Goal: Information Seeking & Learning: Find specific fact

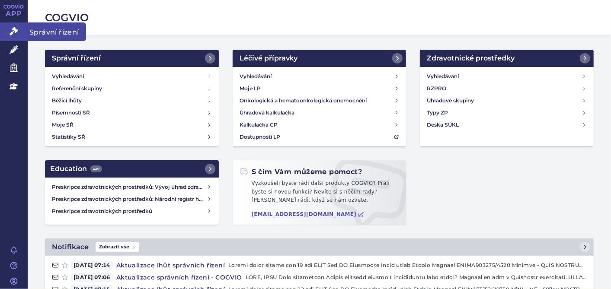
click at [21, 34] on link "Správní řízení" at bounding box center [14, 31] width 28 height 18
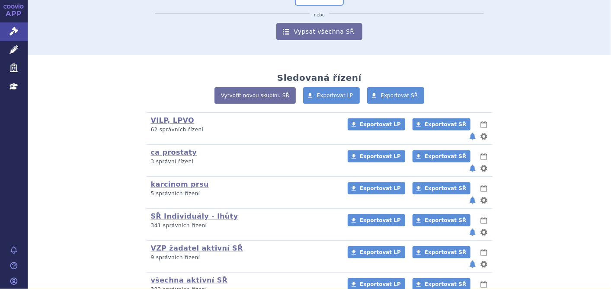
scroll to position [137, 0]
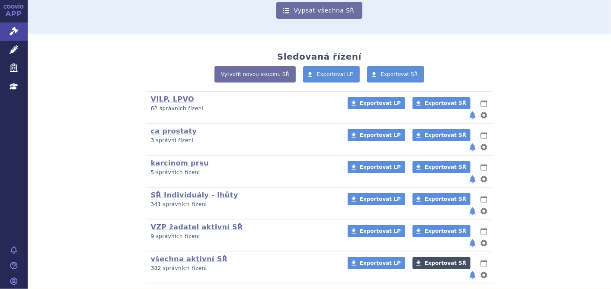
click at [427, 257] on link "Exportovat SŘ" at bounding box center [441, 263] width 58 height 12
click at [179, 255] on link "všechna aktivní SŘ" at bounding box center [189, 259] width 77 height 8
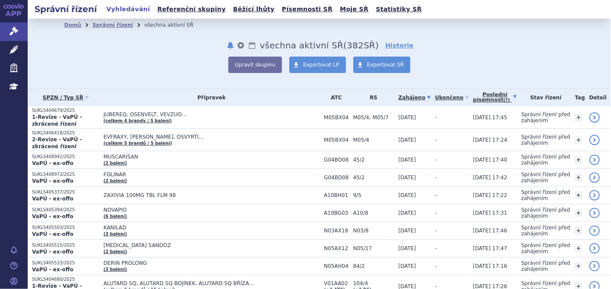
click at [487, 96] on link "Poslední písemnost (?)" at bounding box center [495, 98] width 44 height 18
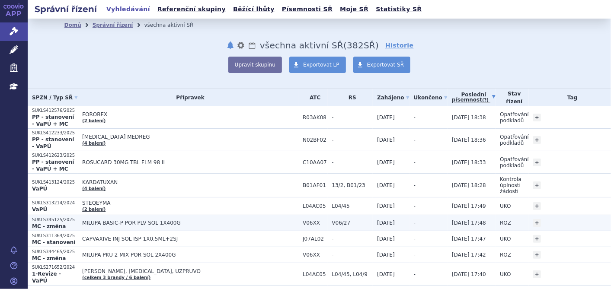
scroll to position [144, 0]
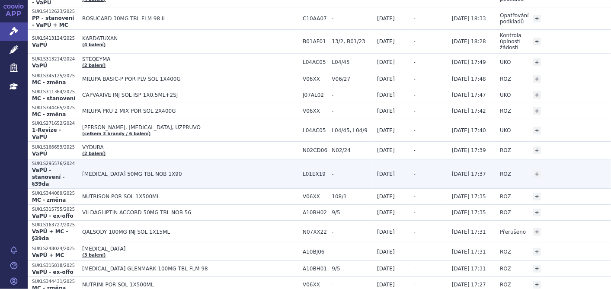
click at [82, 171] on span "QINLOCK 50MG TBL NOB 1X90" at bounding box center [190, 174] width 216 height 6
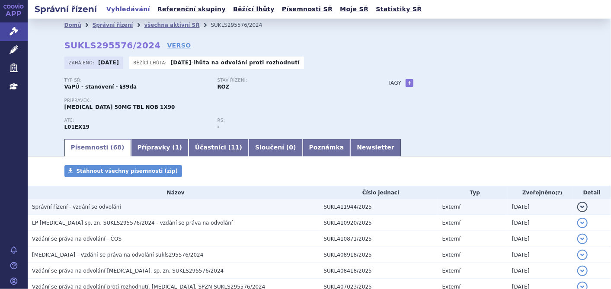
click at [100, 209] on span "Správní řízení - vzdání se odvolání" at bounding box center [76, 207] width 89 height 6
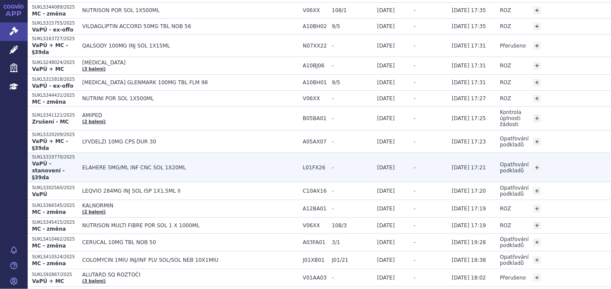
scroll to position [336, 0]
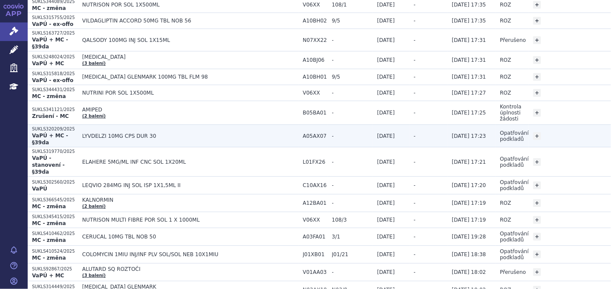
click at [105, 133] on span "LYVDELZI 10MG CPS DUR 30" at bounding box center [190, 136] width 216 height 6
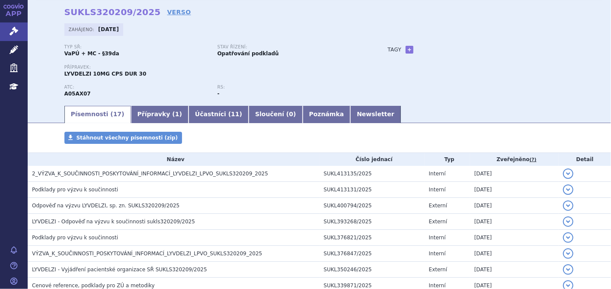
scroll to position [48, 0]
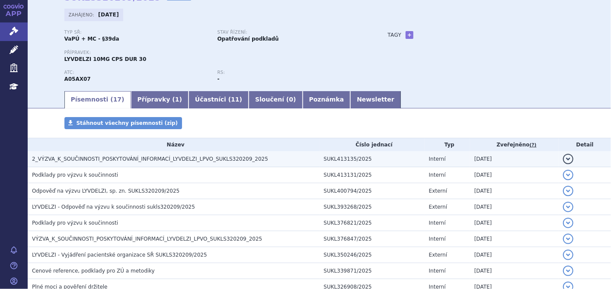
click at [187, 162] on span "2_VÝZVA_K_SOUČINNOSTI_POSKYTOVÁNÍ_INFORMACÍ_LYVDELZI_LPVO_SUKLS320209_2025" at bounding box center [150, 159] width 236 height 6
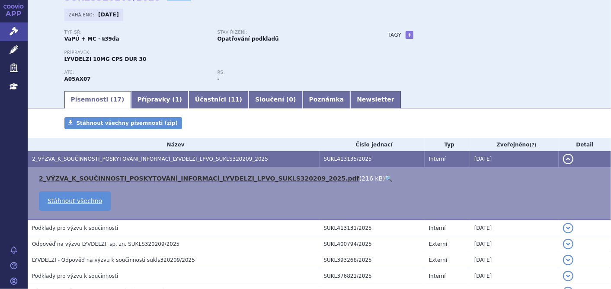
click at [181, 178] on link "2_VÝZVA_K_SOUČINNOSTI_POSKYTOVÁNÍ_INFORMACÍ_LYVDELZI_LPVO_SUKLS320209_2025.pdf" at bounding box center [199, 178] width 320 height 7
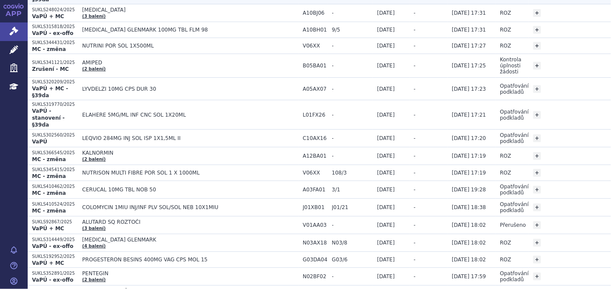
scroll to position [384, 0]
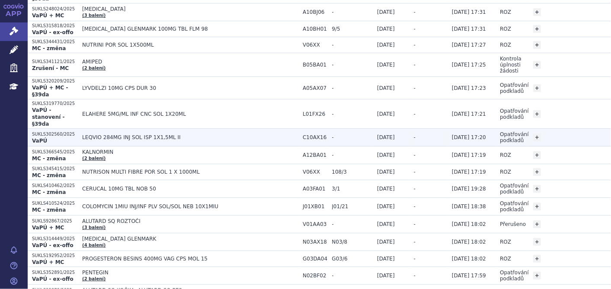
click at [113, 134] on span "LEQVIO 284MG INJ SOL ISP 1X1,5ML II" at bounding box center [190, 137] width 216 height 6
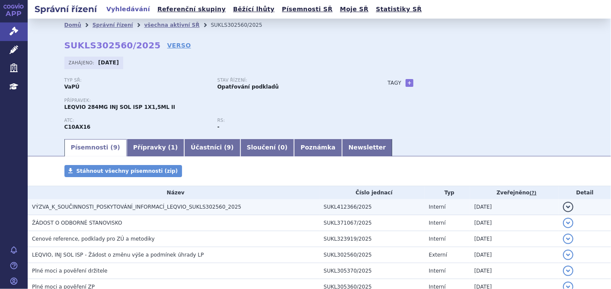
click at [180, 207] on span "VÝZVA_K_SOUČINNOSTI_POSKYTOVÁNÍ_INFORMACÍ_LEQVIO_SUKLS302560_2025" at bounding box center [136, 207] width 209 height 6
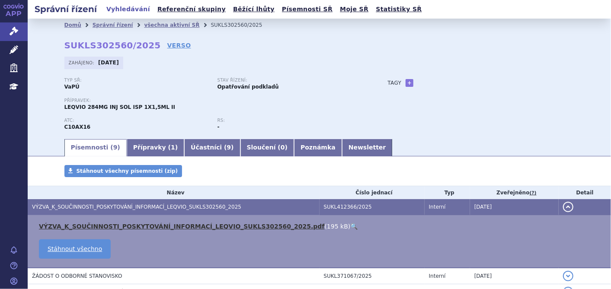
click at [169, 228] on link "VÝZVA_K_SOUČINNOSTI_POSKYTOVÁNÍ_INFORMACÍ_LEQVIO_SUKLS302560_2025.pdf" at bounding box center [182, 226] width 286 height 7
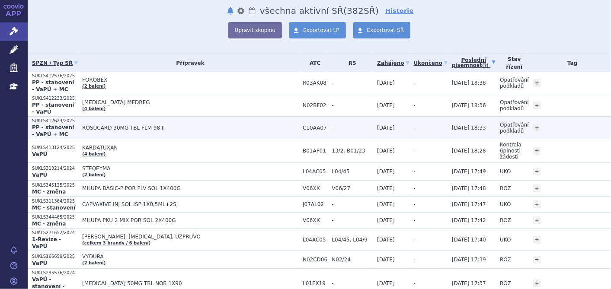
scroll to position [96, 0]
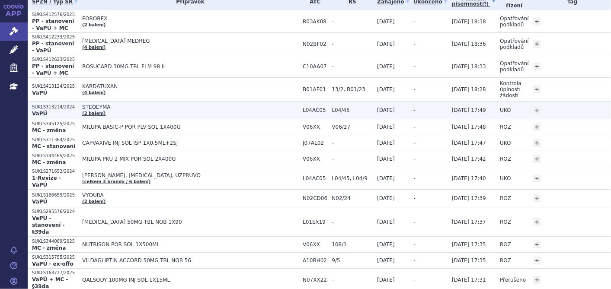
click at [83, 108] on span "STEQEYMA" at bounding box center [190, 107] width 216 height 6
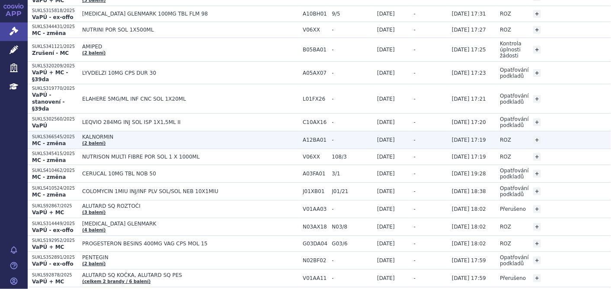
scroll to position [384, 0]
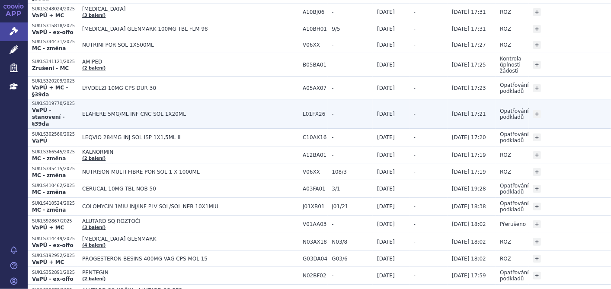
click at [131, 100] on td "ELAHERE 5MG/ML INF CNC SOL 1X20ML" at bounding box center [188, 113] width 220 height 29
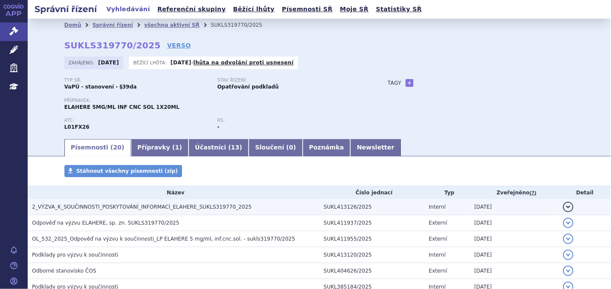
click at [162, 208] on span "2_VÝZVA_K_SOUČINNOSTI_POSKYTOVÁNÍ_INFORMACÍ_ELAHERE_SUKLS319770_2025" at bounding box center [142, 207] width 220 height 6
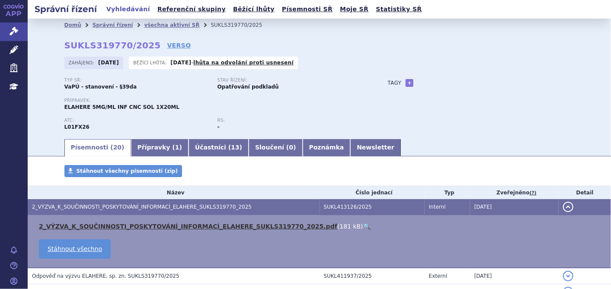
click at [152, 225] on link "2_VÝZVA_K_SOUČINNOSTI_POSKYTOVÁNÍ_INFORMACÍ_ELAHERE_SUKLS319770_2025.pdf" at bounding box center [188, 226] width 298 height 7
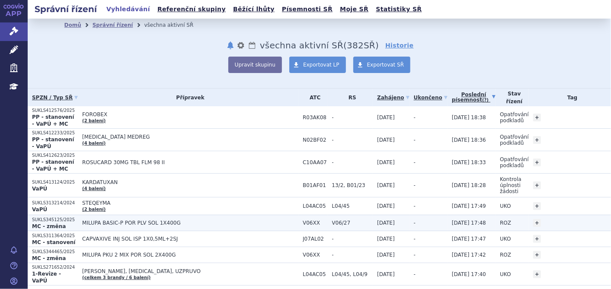
scroll to position [192, 0]
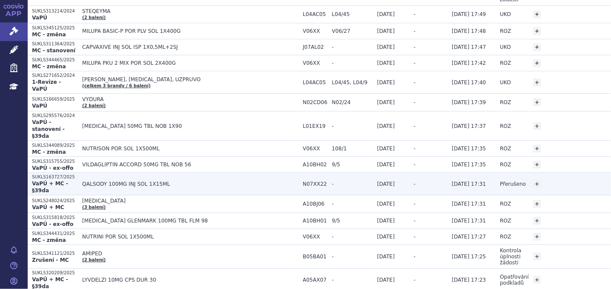
click at [86, 181] on span "QALSODY 100MG INJ SOL 1X15ML" at bounding box center [190, 184] width 216 height 6
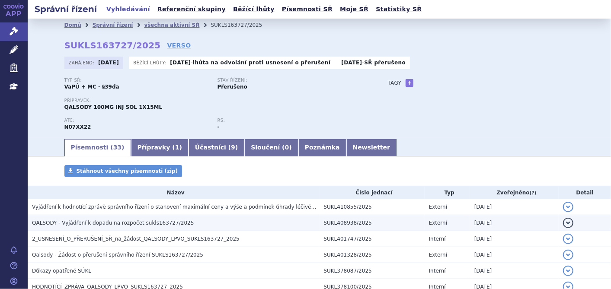
click at [70, 223] on span "QALSODY - Vyjádření k dopadu na rozpočet sukls163727/2025" at bounding box center [113, 223] width 162 height 6
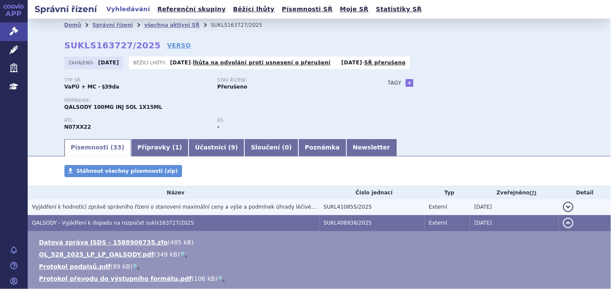
click at [80, 208] on span "Vyjádření k hodnotící zprávě správního řízení o stanovení maximální ceny a výše…" at bounding box center [269, 207] width 475 height 6
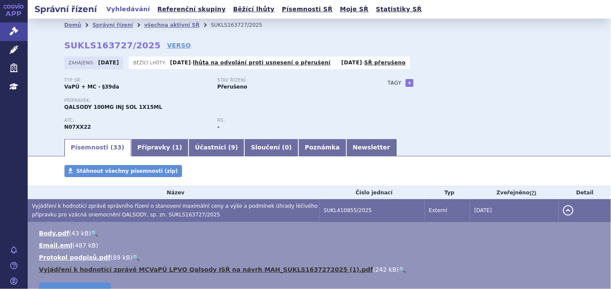
click at [120, 271] on link "Vyjádření k hodnotící zprávě MCVaPÚ LPVO Qalsody ISŘ na návrh MAH_SUKLS16372720…" at bounding box center [206, 269] width 334 height 7
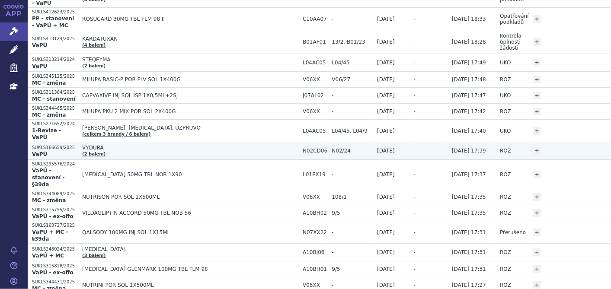
scroll to position [144, 0]
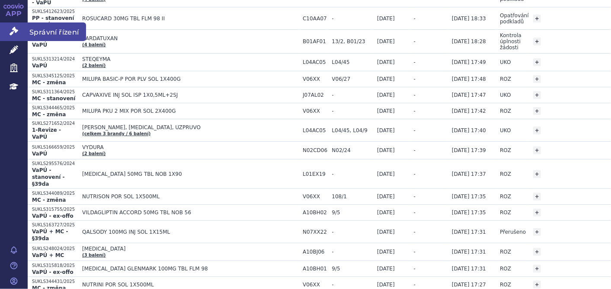
click at [8, 29] on link "Správní řízení" at bounding box center [14, 31] width 28 height 18
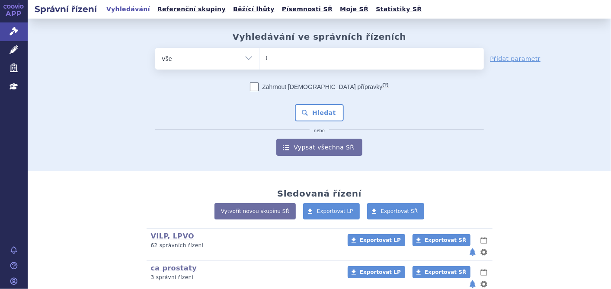
type input "tr"
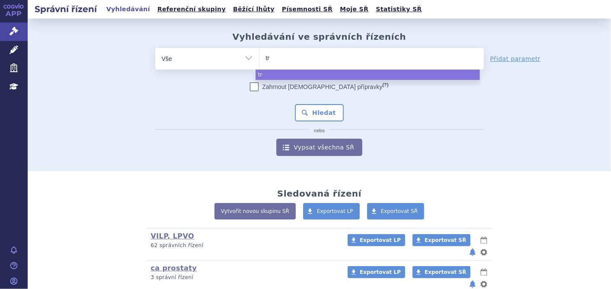
type input "tru"
type input "truq"
type input "truqa"
select select "truqa"
click at [311, 116] on button "Hledat" at bounding box center [319, 112] width 49 height 17
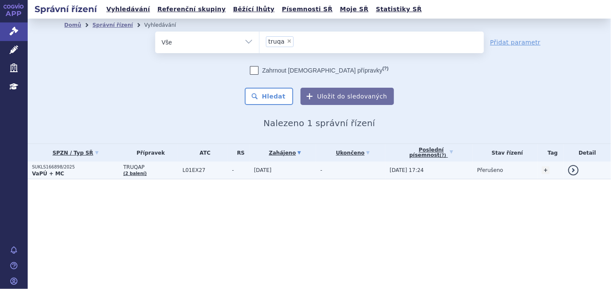
click at [74, 170] on p "VaPÚ + MC" at bounding box center [75, 173] width 87 height 7
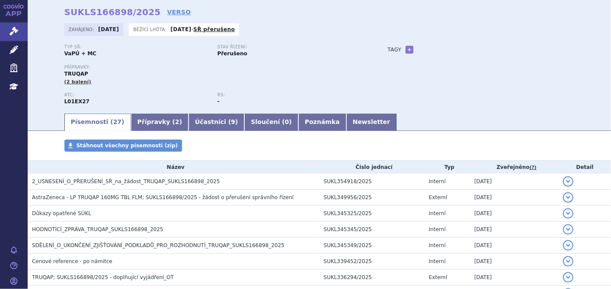
scroll to position [48, 0]
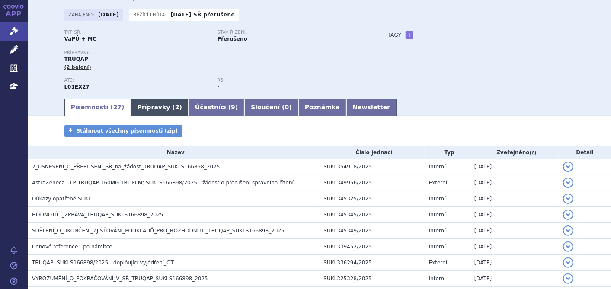
click at [131, 110] on link "Přípravky ( 2 )" at bounding box center [159, 107] width 57 height 17
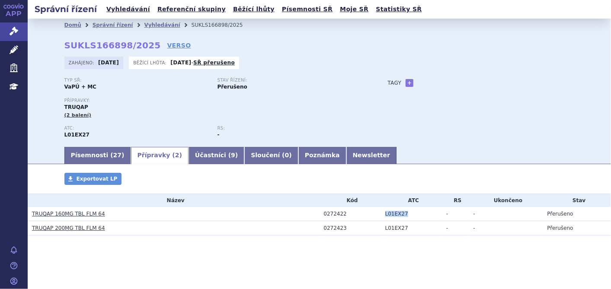
drag, startPoint x: 407, startPoint y: 214, endPoint x: 380, endPoint y: 213, distance: 26.8
click at [381, 213] on td "L01EX27" at bounding box center [411, 214] width 61 height 14
copy td "L01EX27"
click at [386, 279] on section "Domů Správní řízení Vyhledávání SUKLS166898/2025 SUKLS166898/2025 VERSO Zahájen…" at bounding box center [319, 153] width 583 height 269
drag, startPoint x: 102, startPoint y: 219, endPoint x: 53, endPoint y: 213, distance: 49.2
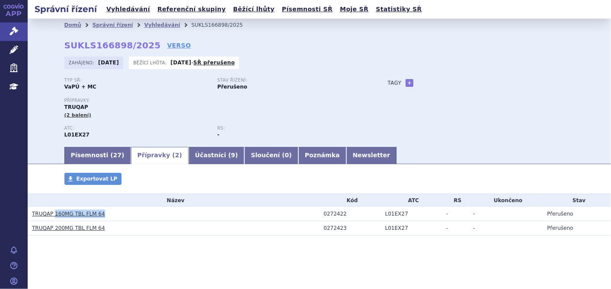
click at [53, 213] on h3 "TRUQAP 160MG TBL FLM 64" at bounding box center [175, 214] width 287 height 9
copy link "160MG TBL FLM 64"
drag, startPoint x: 346, startPoint y: 217, endPoint x: 311, endPoint y: 213, distance: 34.8
click at [311, 213] on tr "TRUQAP 160MG TBL FLM 64 0272422 L01EX27 - - Přerušeno" at bounding box center [319, 214] width 583 height 14
copy tr "0272422"
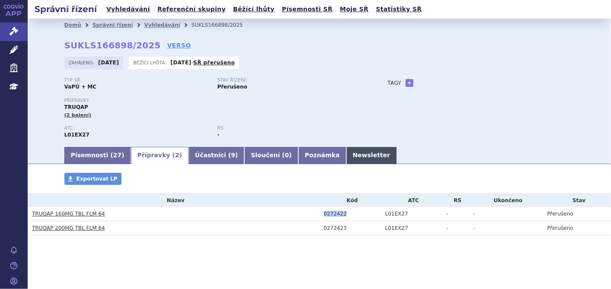
click at [346, 154] on link "Newsletter" at bounding box center [371, 155] width 51 height 17
